Goal: Find specific page/section: Find specific page/section

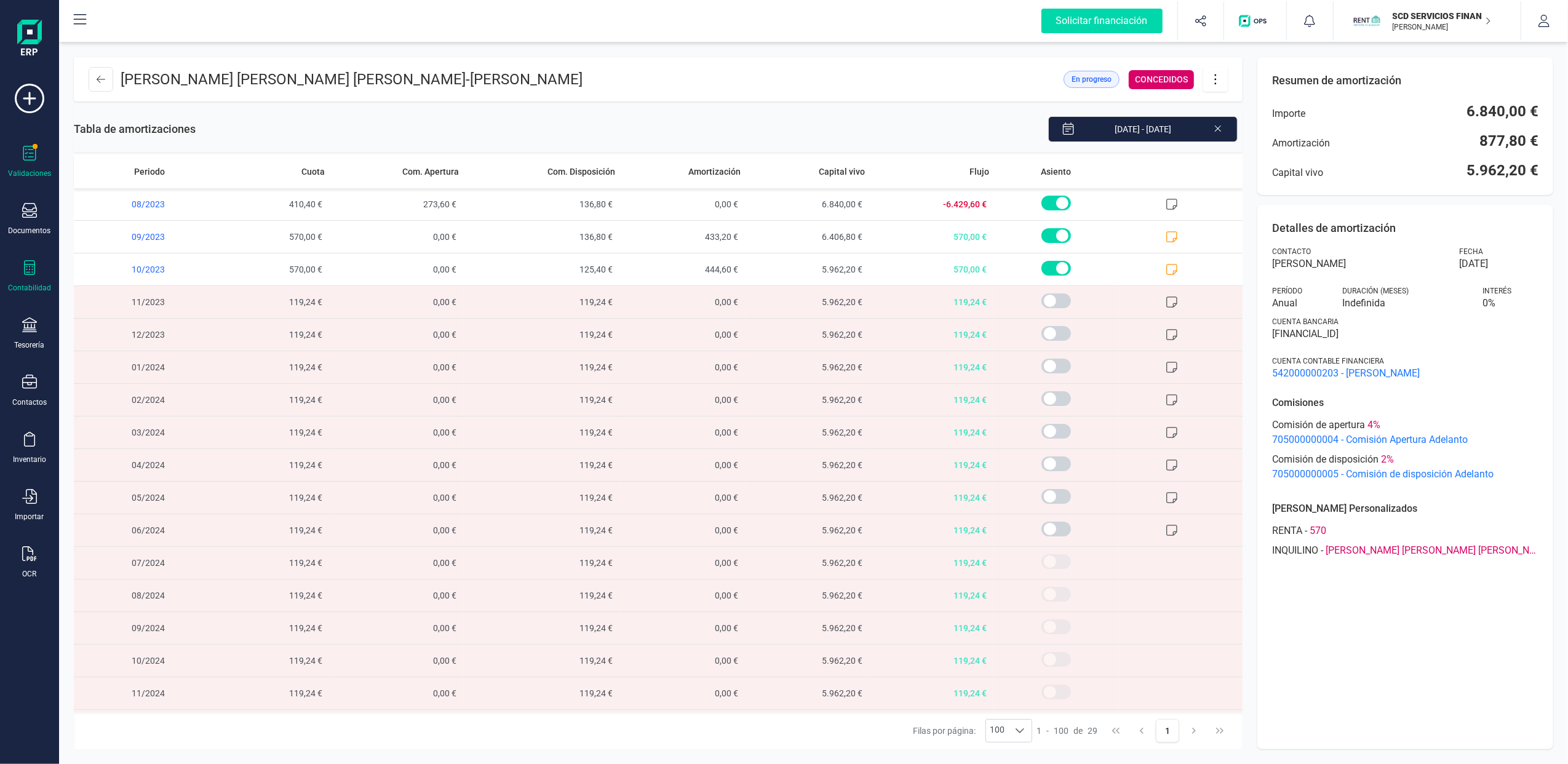
click at [33, 158] on icon at bounding box center [30, 153] width 14 height 14
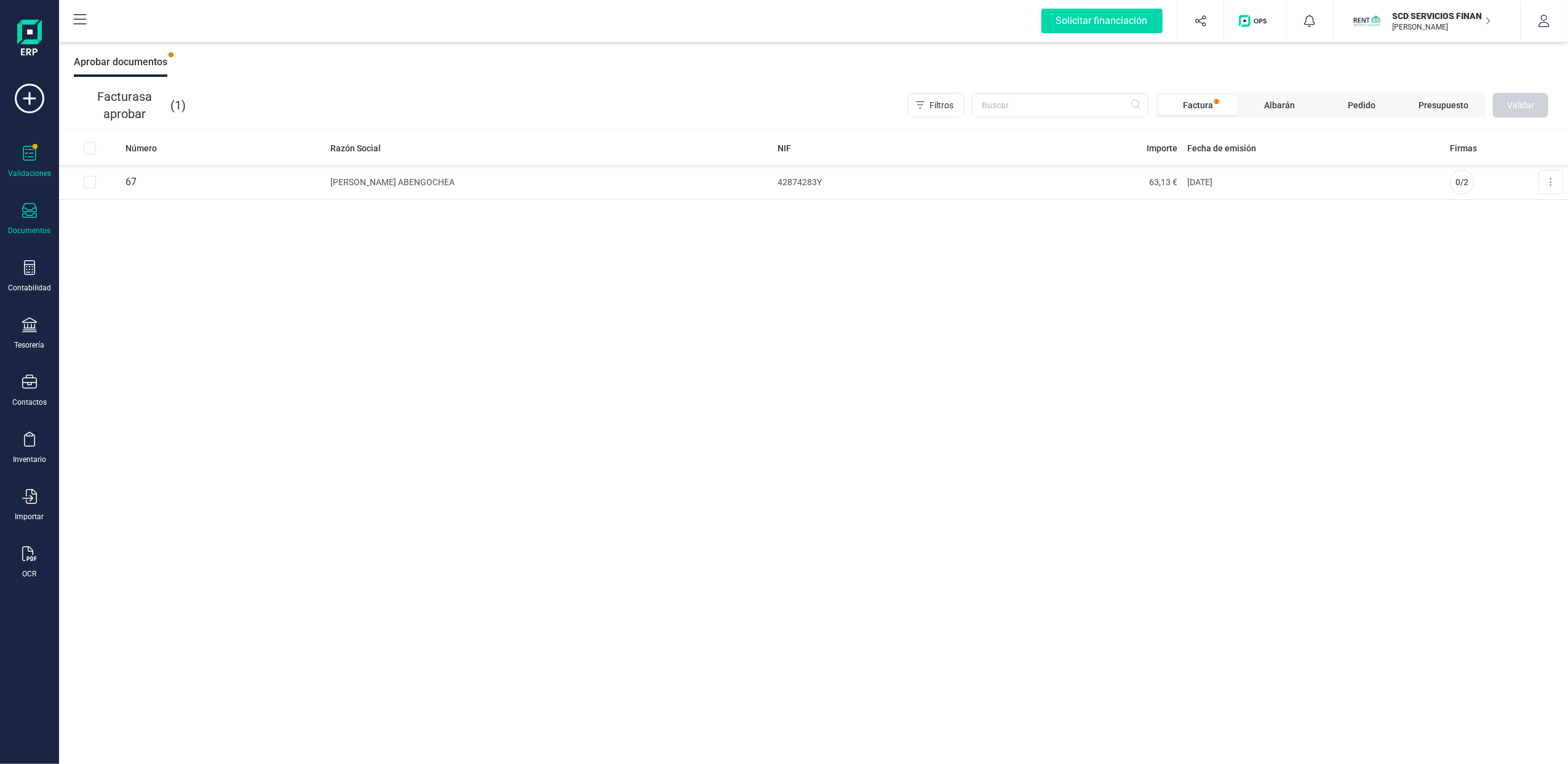
click at [18, 212] on div "Documentos" at bounding box center [29, 219] width 50 height 32
click at [36, 345] on div "Tesorería" at bounding box center [29, 345] width 30 height 10
click at [145, 212] on span "Cuentas bancarias" at bounding box center [150, 209] width 108 height 14
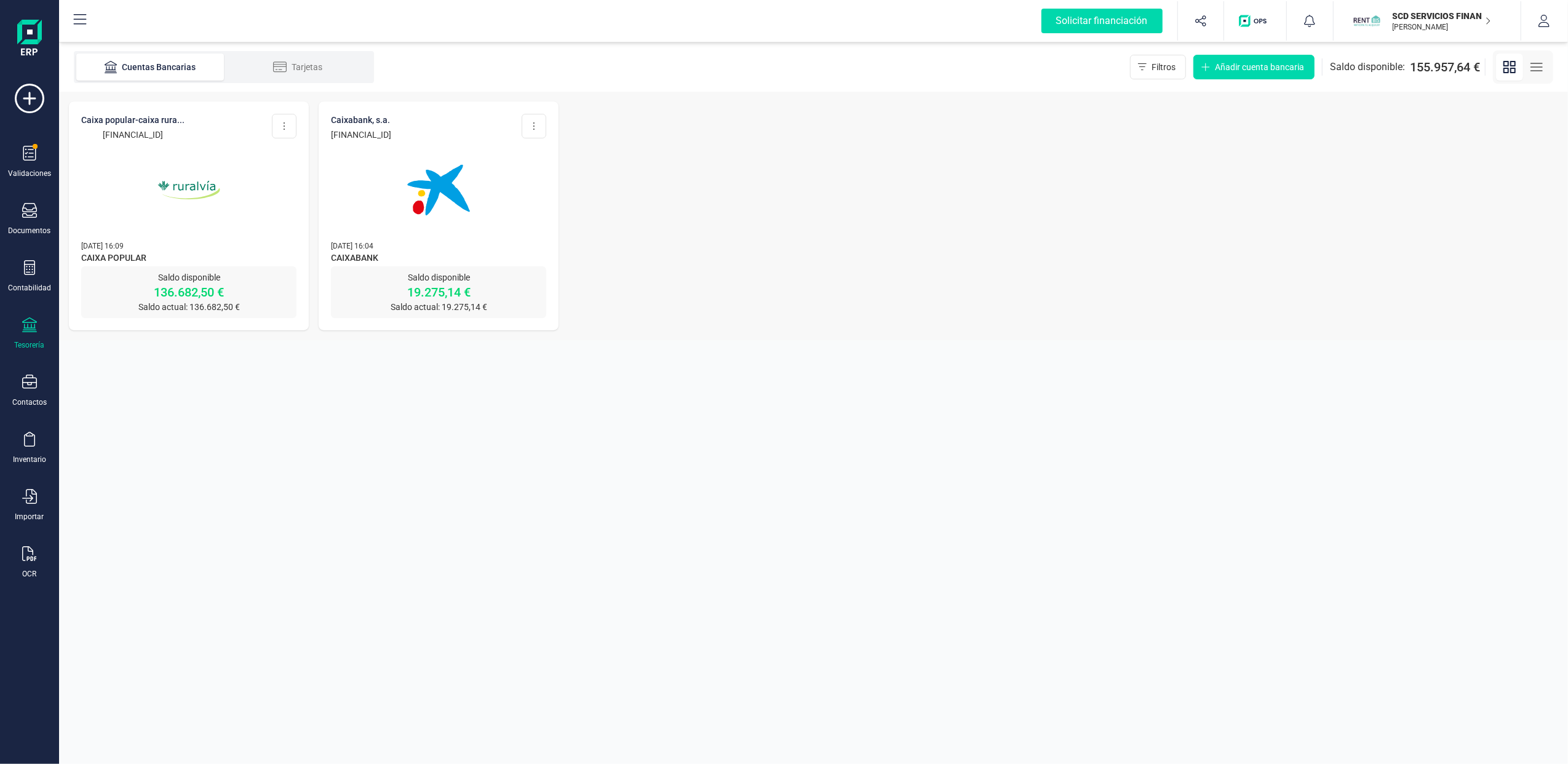
click at [202, 205] on img at bounding box center [189, 189] width 104 height 104
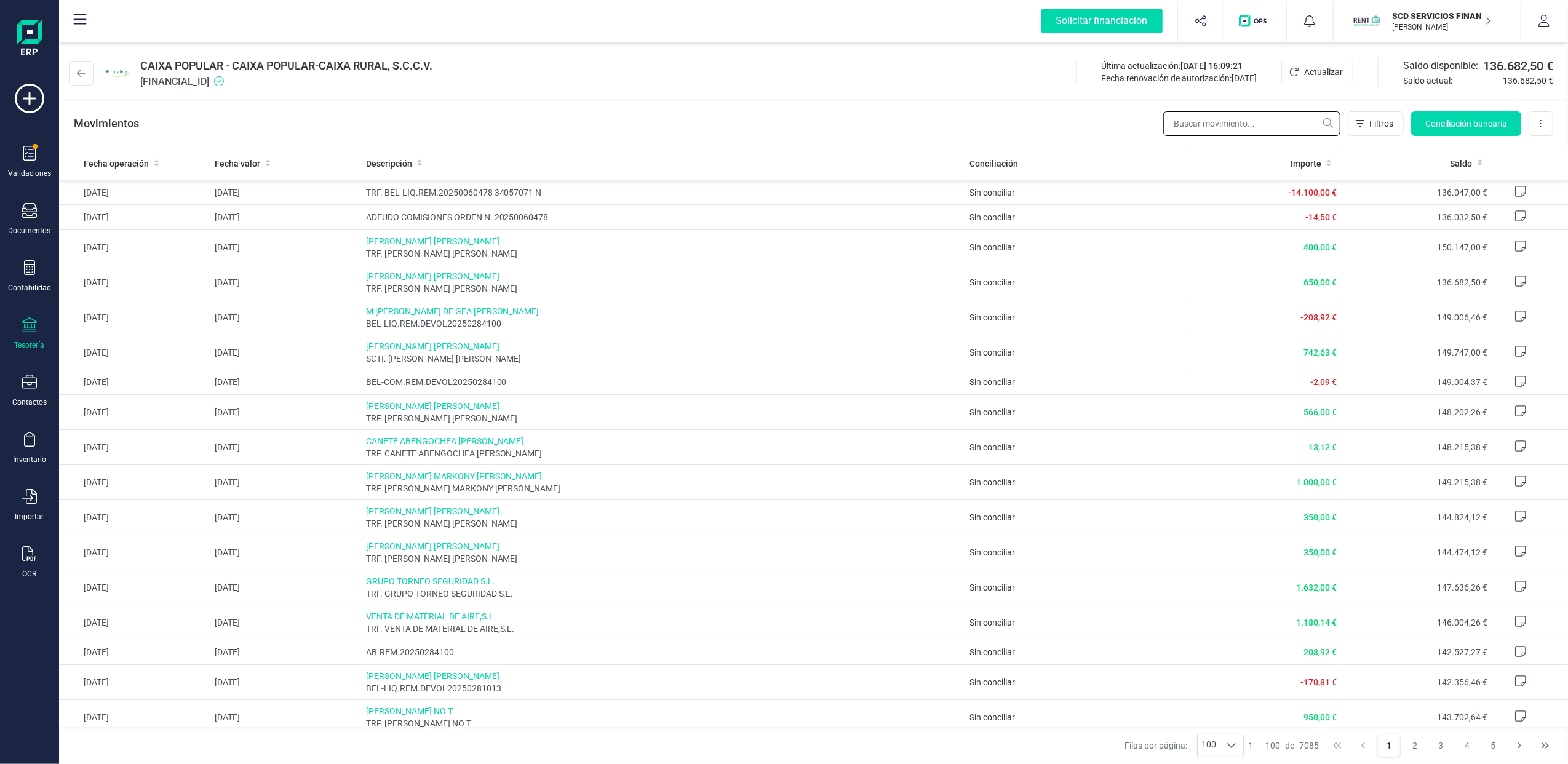
click at [1202, 121] on input "text" at bounding box center [1252, 123] width 177 height 24
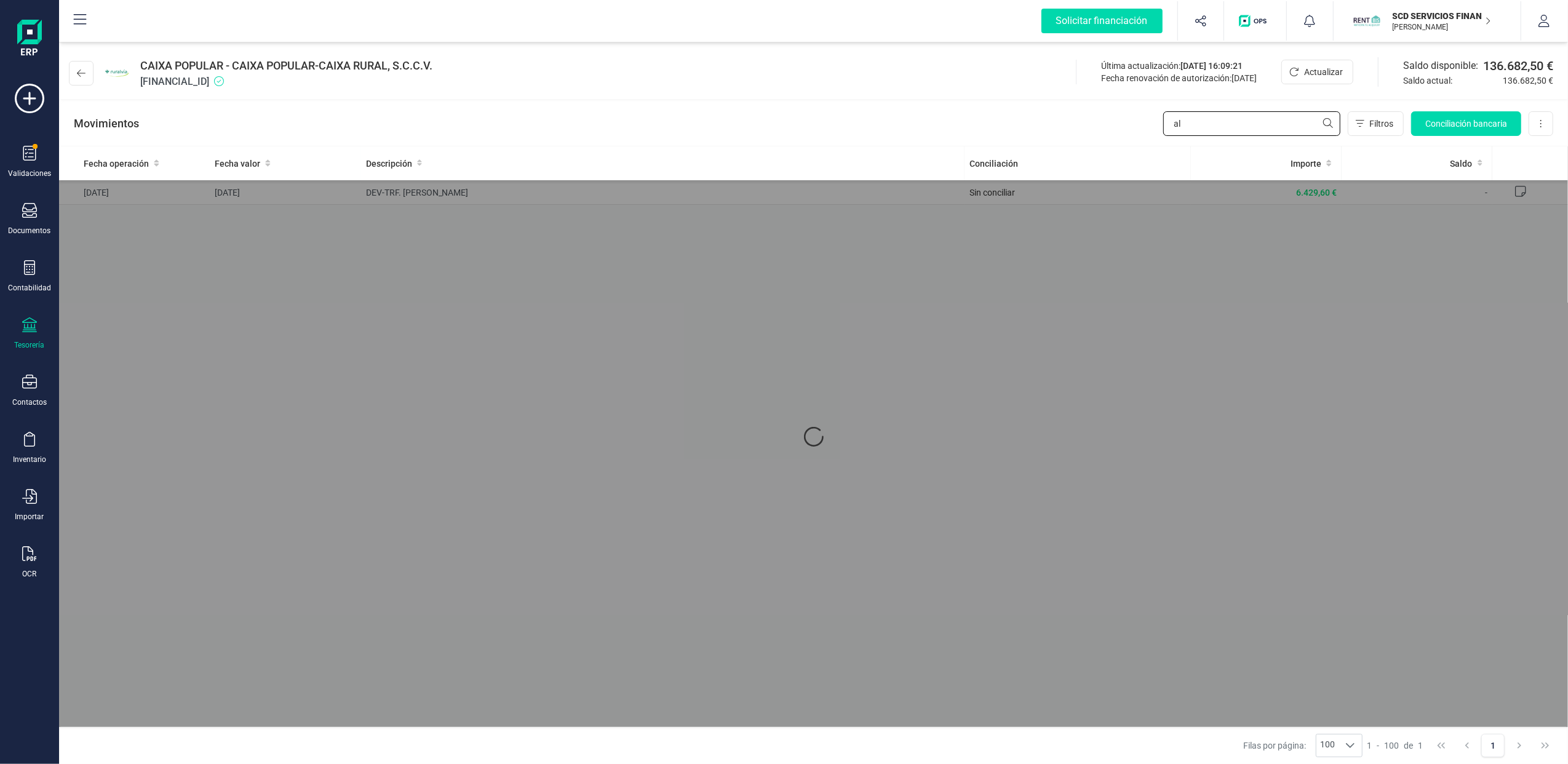
type input "a"
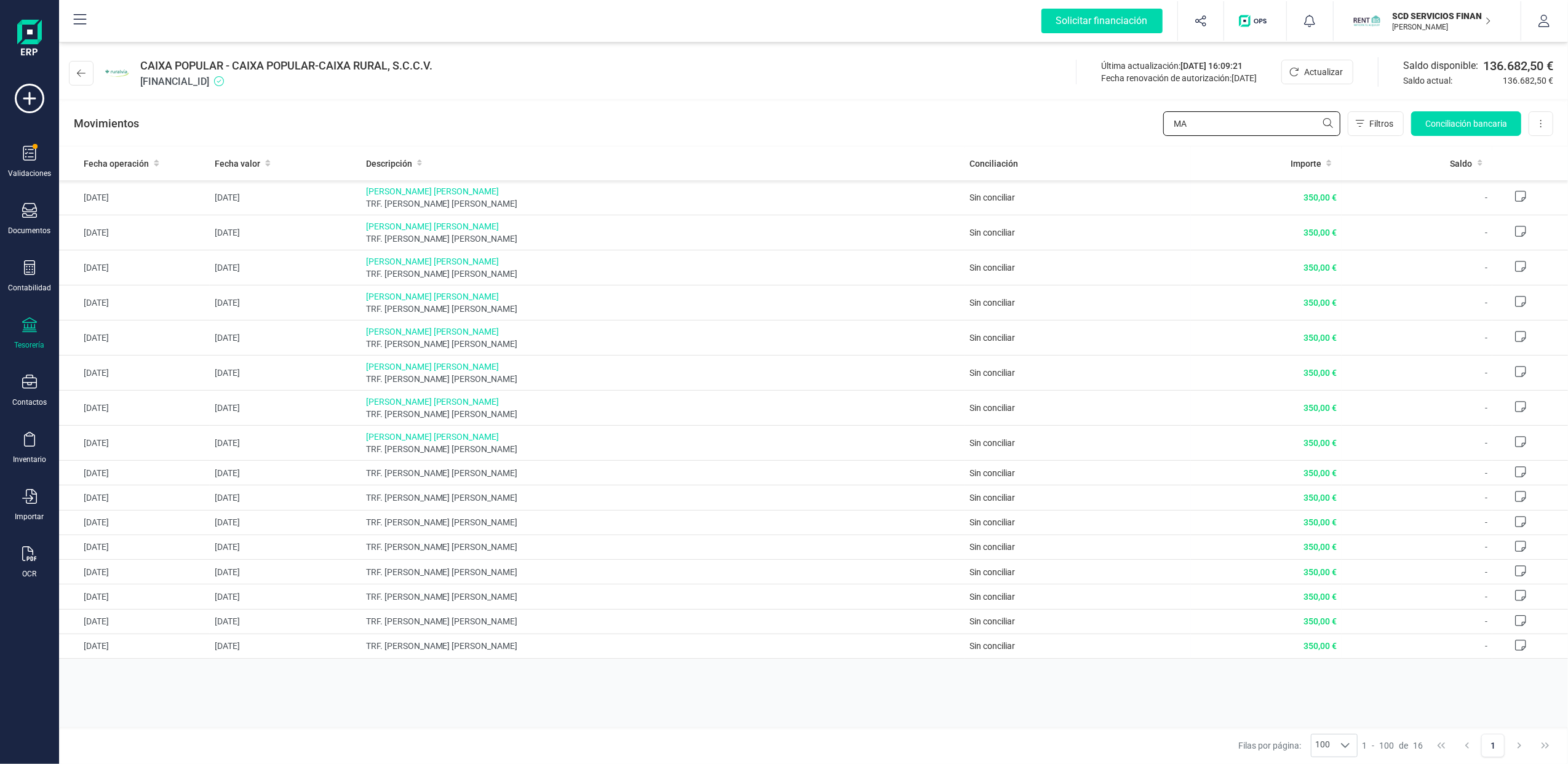
type input "M"
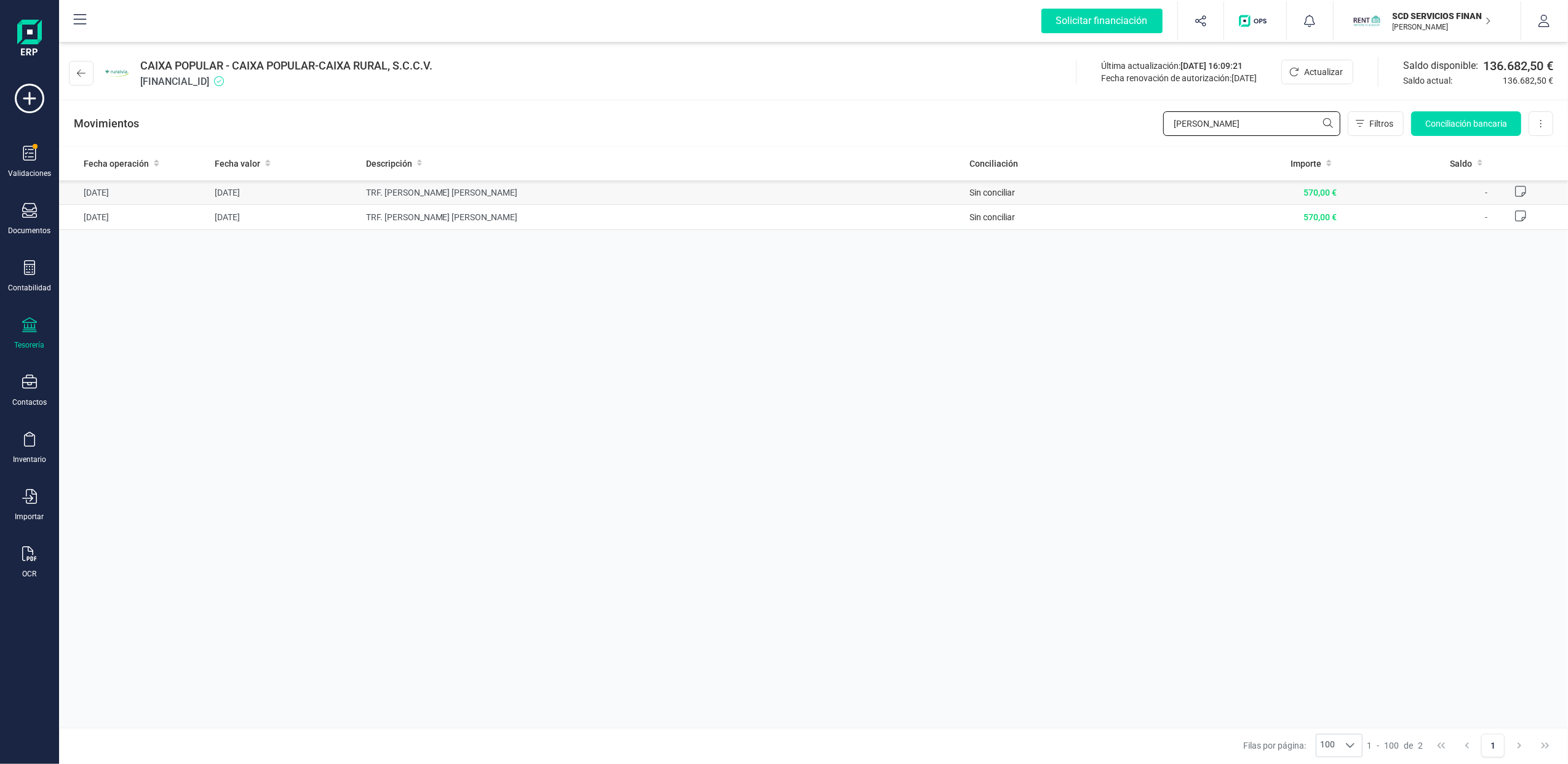
type input "[PERSON_NAME]"
click at [1524, 188] on icon at bounding box center [1521, 191] width 13 height 13
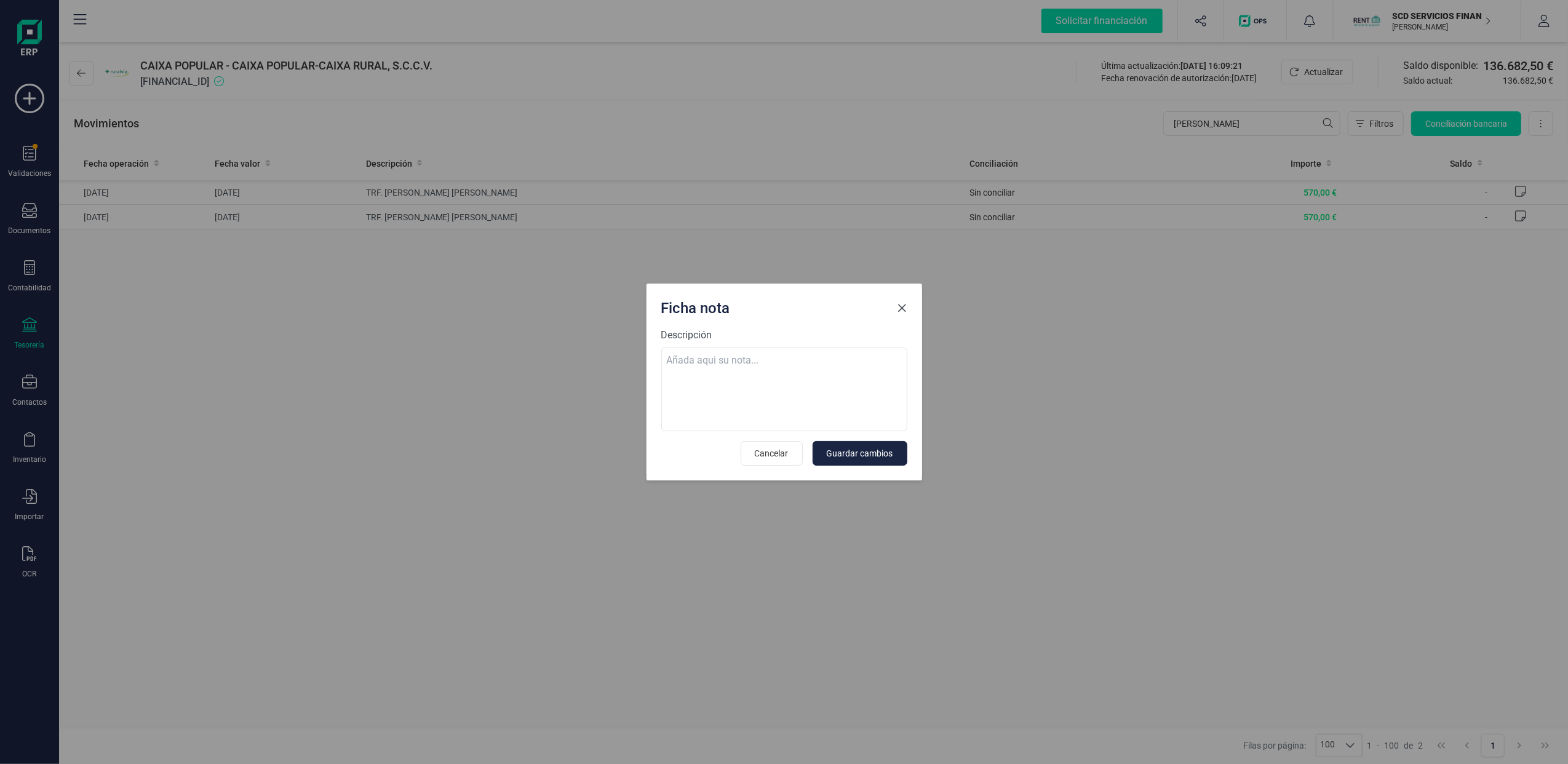
click at [904, 307] on span "Close" at bounding box center [902, 308] width 10 height 10
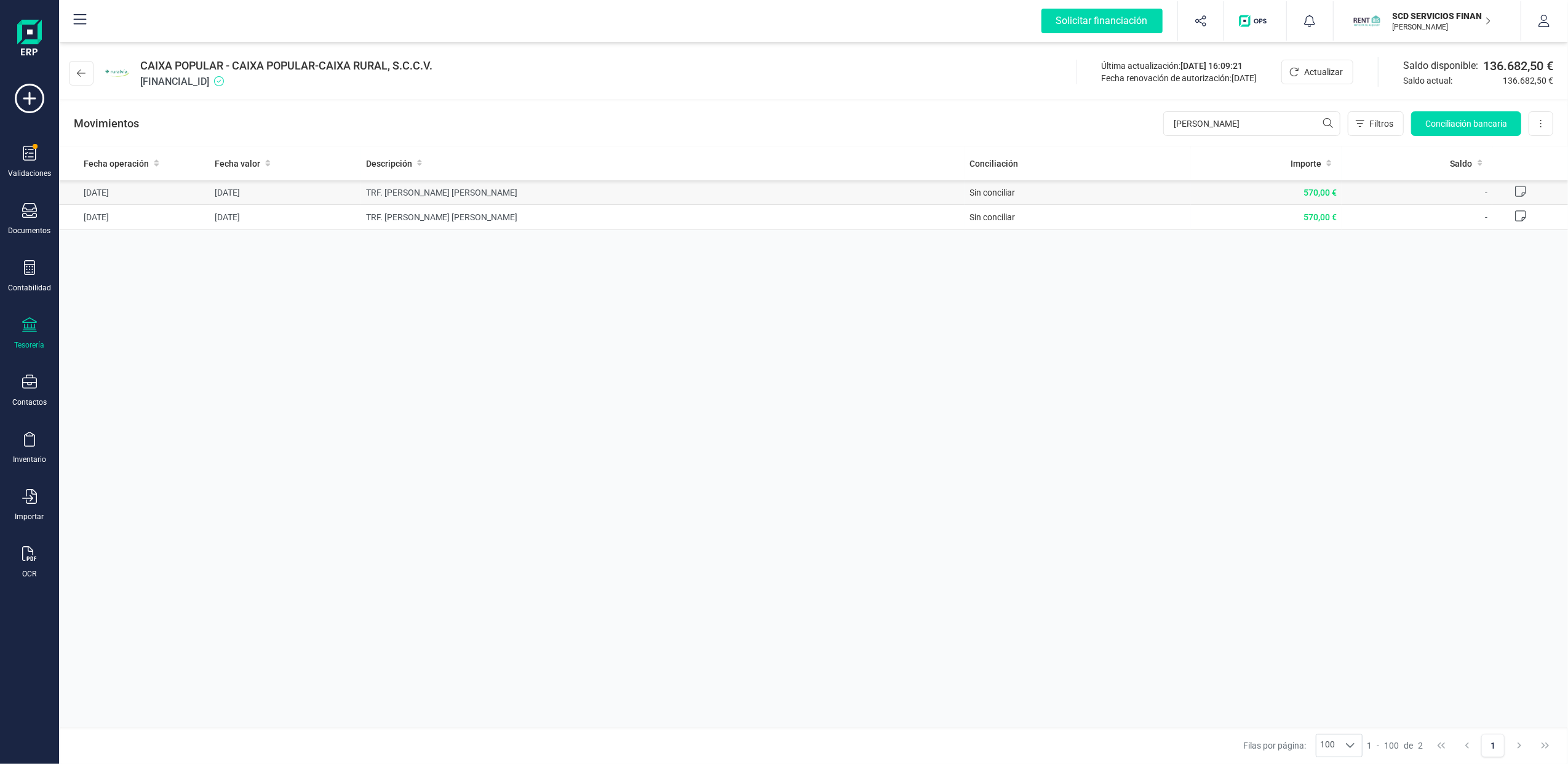
click at [490, 190] on span "TRF. [PERSON_NAME] [PERSON_NAME]" at bounding box center [663, 193] width 594 height 13
click at [1544, 123] on button at bounding box center [1541, 123] width 24 height 24
click at [1434, 321] on div "Fecha operación Fecha valor Descripción Conciliación Importe Saldo [DATE] [DATE…" at bounding box center [813, 437] width 1509 height 581
click at [30, 276] on div at bounding box center [30, 269] width 14 height 18
click at [118, 310] on span "Préstamos" at bounding box center [133, 315] width 74 height 14
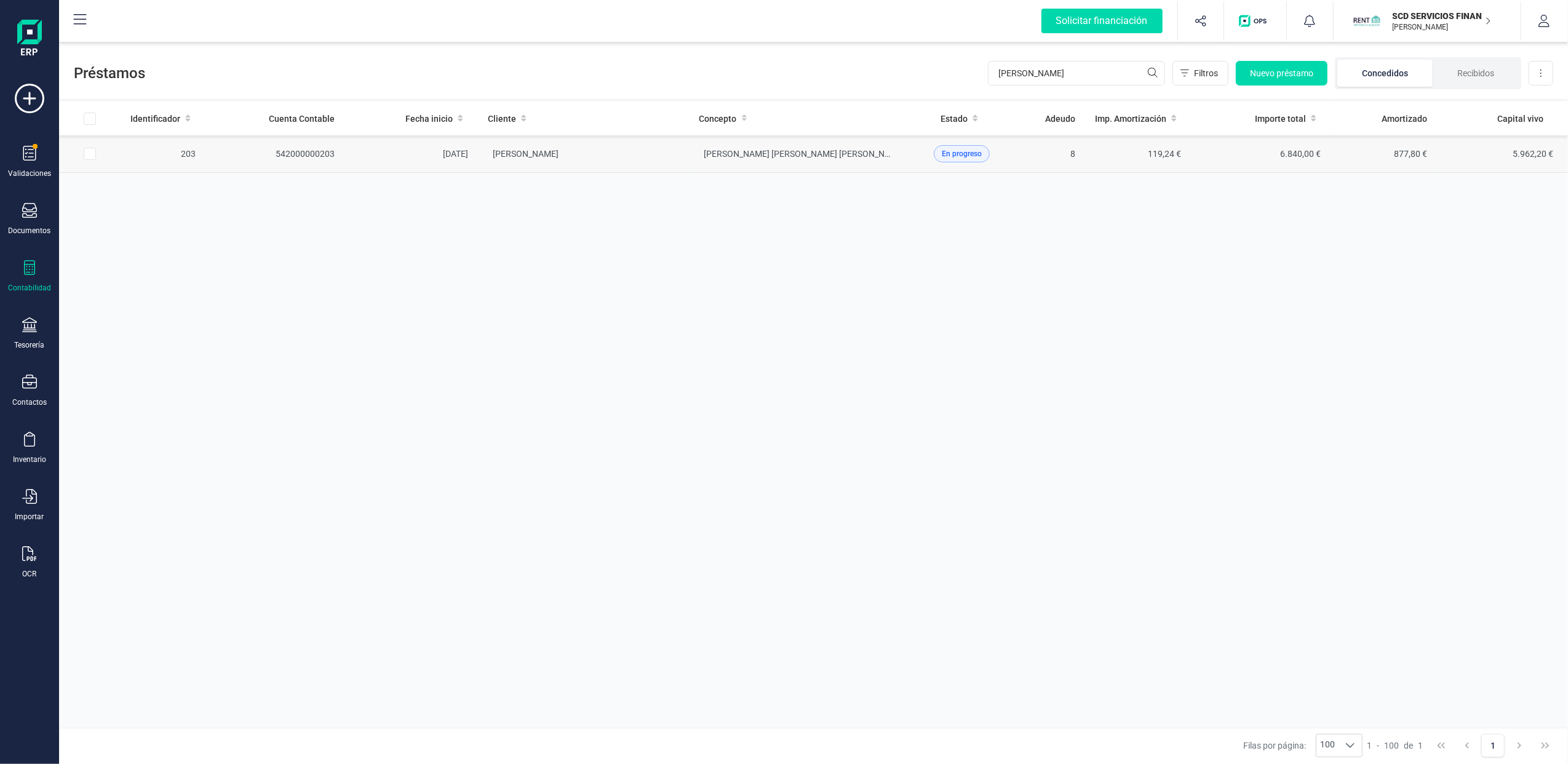
click at [1533, 153] on td "5.962,20 €" at bounding box center [1502, 154] width 131 height 38
